Goal: Information Seeking & Learning: Learn about a topic

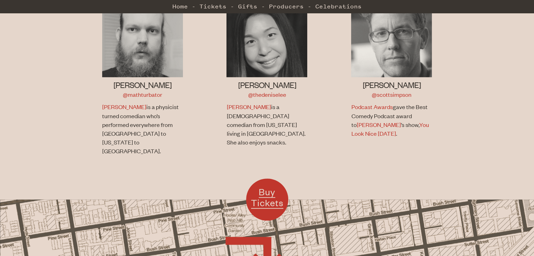
scroll to position [508, 0]
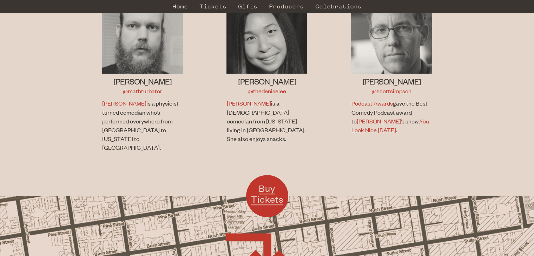
click at [305, 86] on div "[PERSON_NAME] @thedeniselee" at bounding box center [266, 86] width 81 height 20
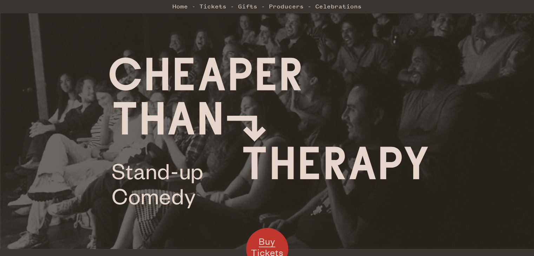
scroll to position [6, 0]
click at [173, 11] on link "Home" at bounding box center [179, 6] width 15 height 14
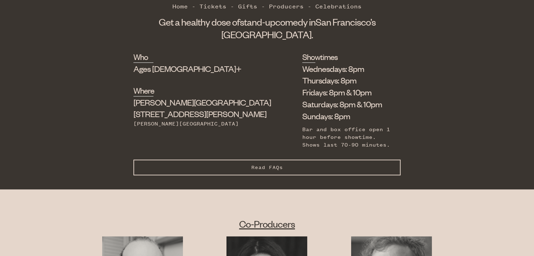
scroll to position [267, 0]
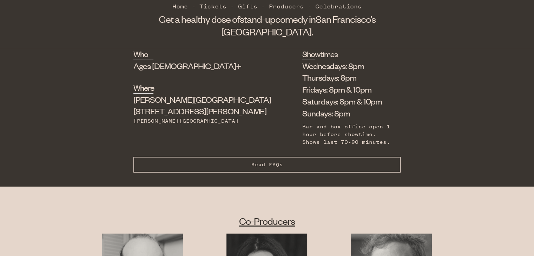
click at [274, 157] on button "Read FAQs Hide FAQs" at bounding box center [266, 165] width 267 height 16
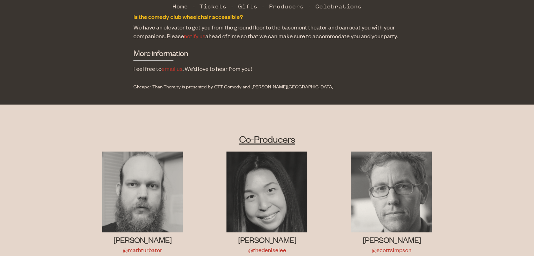
scroll to position [814, 0]
